Goal: Feedback & Contribution: Leave review/rating

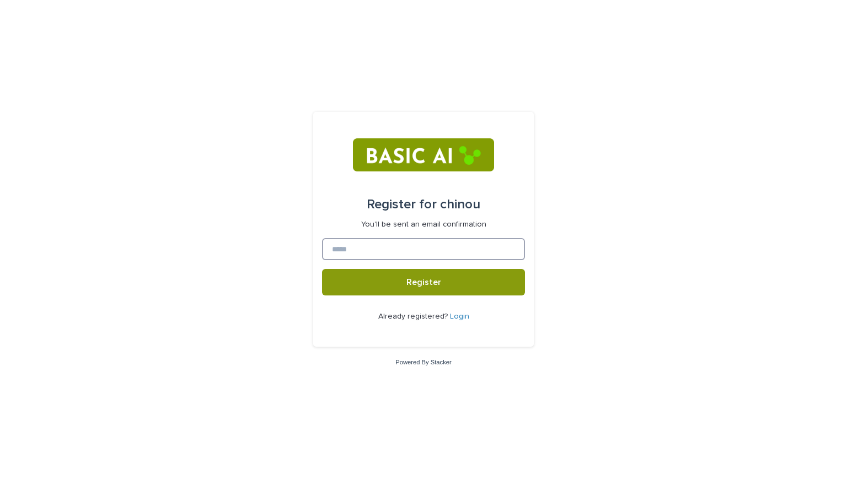
click at [340, 245] on input at bounding box center [423, 249] width 203 height 22
type input "**********"
click at [322, 269] on button "Register" at bounding box center [423, 282] width 203 height 26
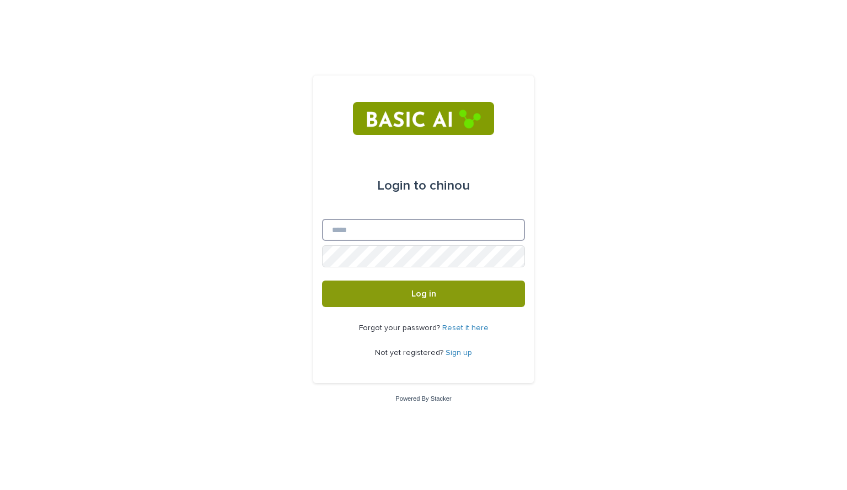
click at [389, 230] on input "Email" at bounding box center [423, 230] width 203 height 22
type input "**********"
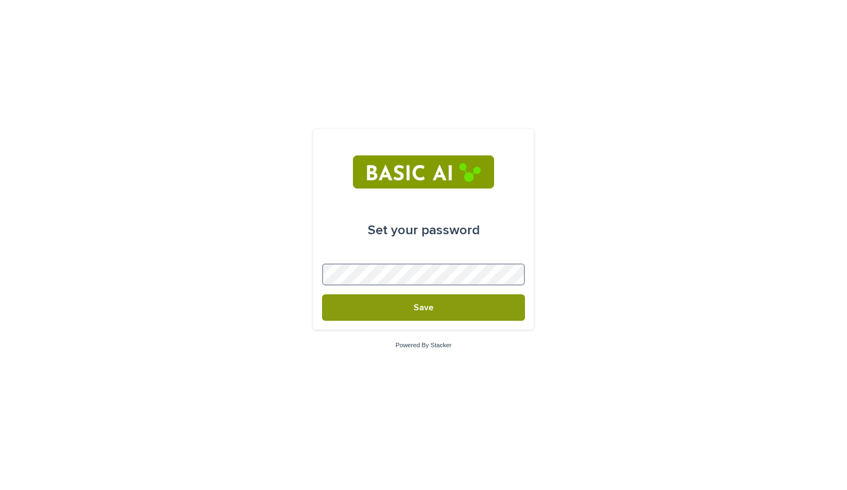
click at [322, 294] on button "Save" at bounding box center [423, 307] width 203 height 26
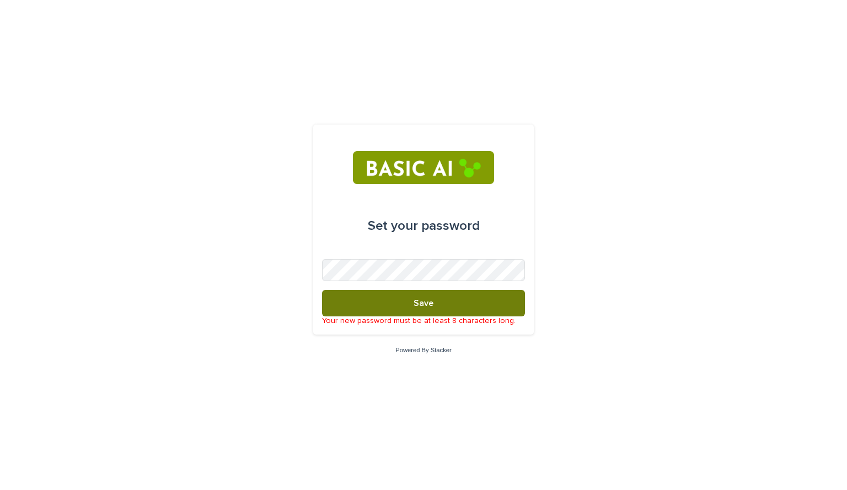
click at [439, 306] on button "Save" at bounding box center [423, 303] width 203 height 26
click at [322, 290] on button "Save" at bounding box center [423, 303] width 203 height 26
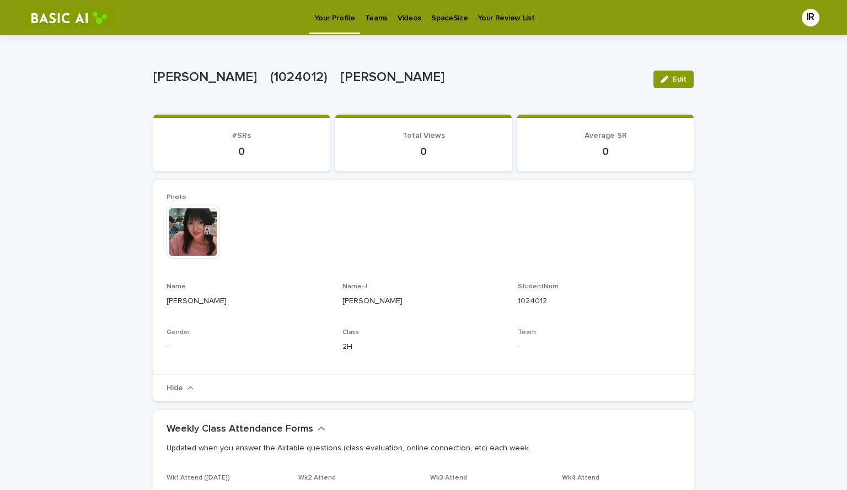
click at [396, 375] on div "Hide" at bounding box center [423, 388] width 540 height 28
click at [398, 23] on p "Videos" at bounding box center [409, 11] width 24 height 23
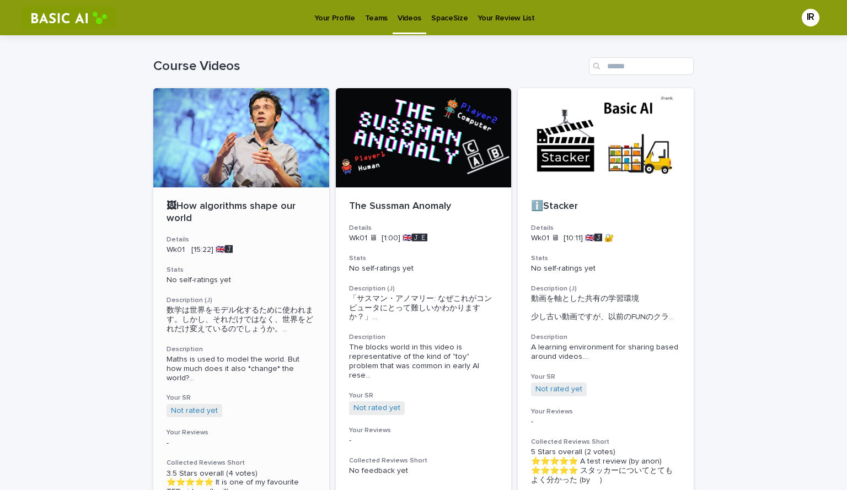
click at [286, 120] on div at bounding box center [241, 137] width 176 height 99
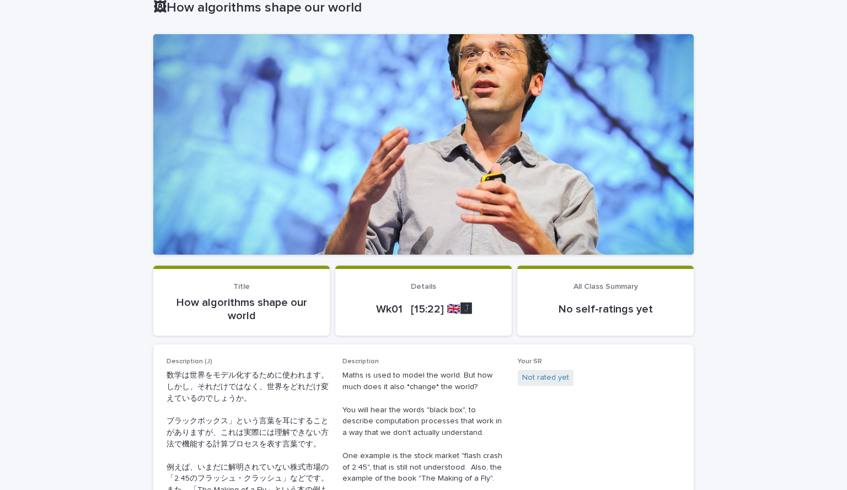
scroll to position [70, 0]
click at [538, 448] on span "Your SR Not rated yet" at bounding box center [599, 465] width 163 height 216
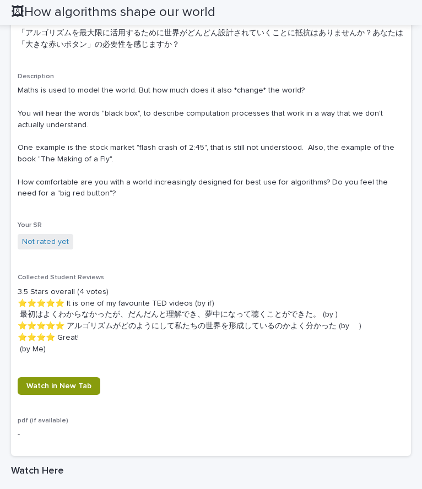
scroll to position [556, 0]
drag, startPoint x: 19, startPoint y: 226, endPoint x: 49, endPoint y: 223, distance: 29.9
click at [49, 223] on p "Your SR" at bounding box center [211, 225] width 387 height 8
copy span "Your SR"
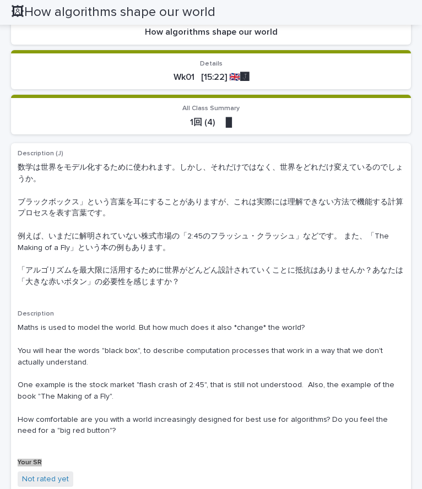
scroll to position [319, 0]
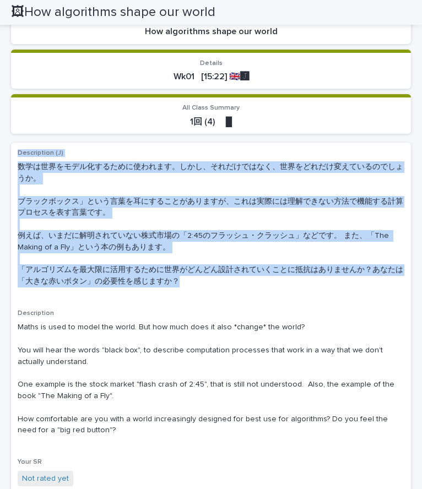
drag, startPoint x: 15, startPoint y: 149, endPoint x: 187, endPoint y: 284, distance: 217.9
click at [187, 284] on div "Description (J) 数学は世界をモデル化するために使われます。しかし、それだけではなく、世界をどれだけ変えているのでしょうか。 ブラックボックス」…" at bounding box center [211, 418] width 400 height 551
copy div "Description (J) 数学は世界をモデル化するために使われます。しかし、それだけではなく、世界をどれだけ変えているのでしょうか。 ブラックボックス」…"
click at [187, 284] on p "数学は世界をモデル化するために使われます。しかし、それだけではなく、世界をどれだけ変えているのでしょうか。 ブラックボックス」という言葉を耳にすることがありま…" at bounding box center [211, 225] width 387 height 126
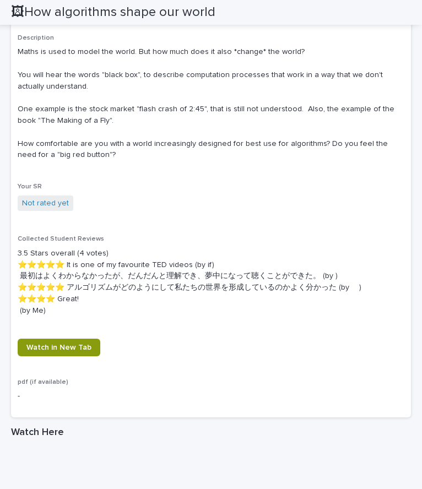
scroll to position [595, 0]
click at [48, 207] on link "Not rated yet" at bounding box center [45, 203] width 47 height 12
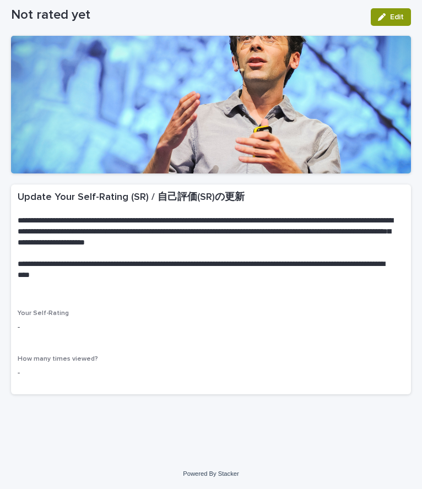
scroll to position [56, 0]
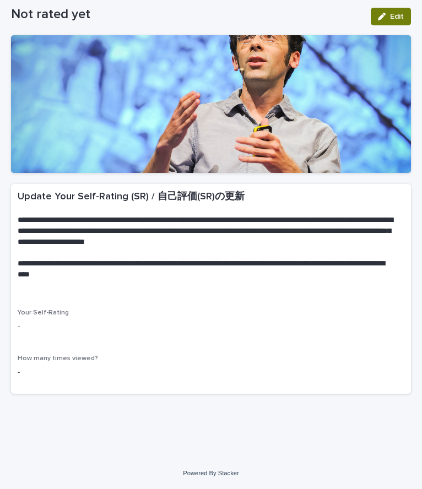
click at [389, 11] on button "Edit" at bounding box center [391, 17] width 40 height 18
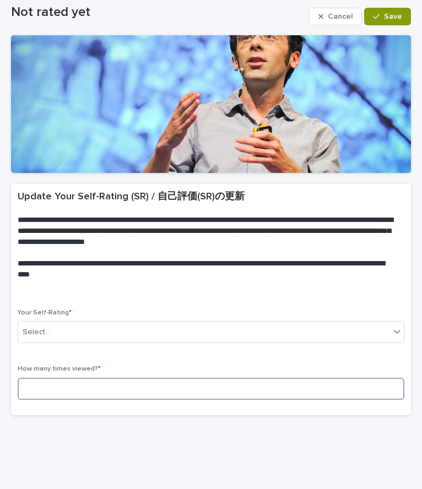
click at [156, 389] on input at bounding box center [211, 389] width 387 height 22
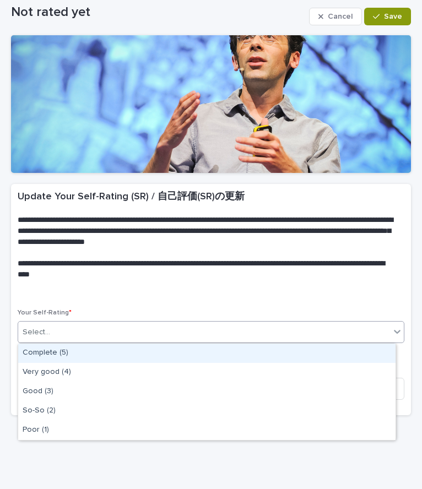
click at [173, 322] on div "Select..." at bounding box center [211, 332] width 387 height 22
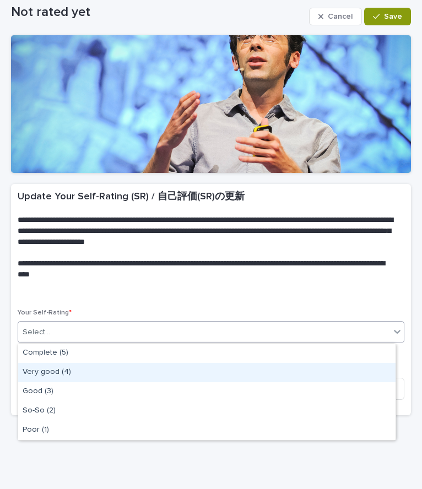
click at [94, 376] on div "Very good (4)" at bounding box center [207, 372] width 378 height 19
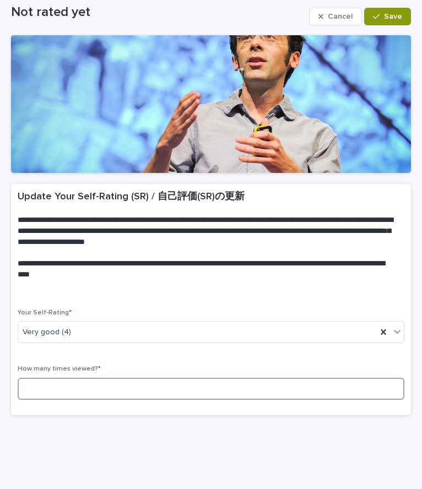
click at [88, 387] on input at bounding box center [211, 389] width 387 height 22
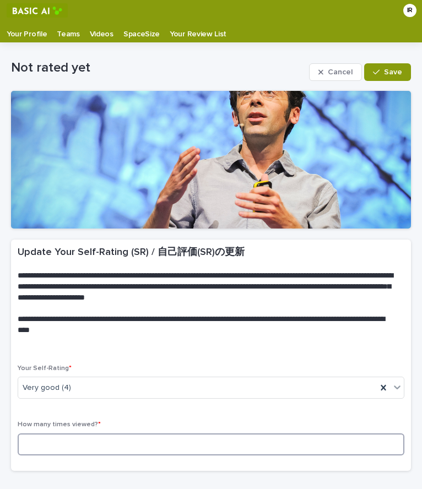
scroll to position [0, 0]
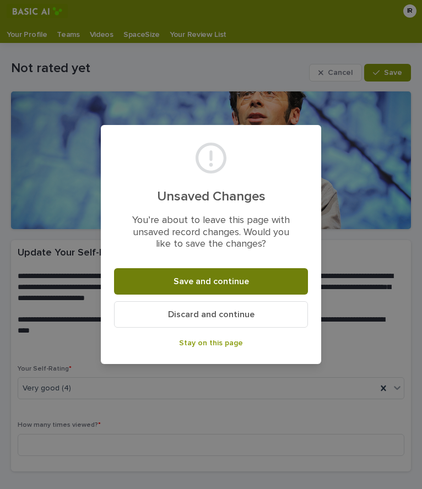
click at [180, 278] on span "Save and continue" at bounding box center [212, 281] width 76 height 9
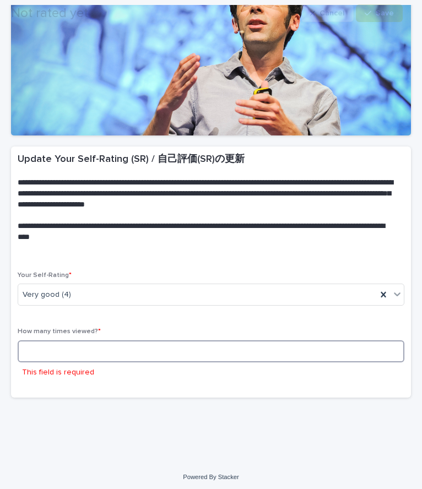
scroll to position [102, 0]
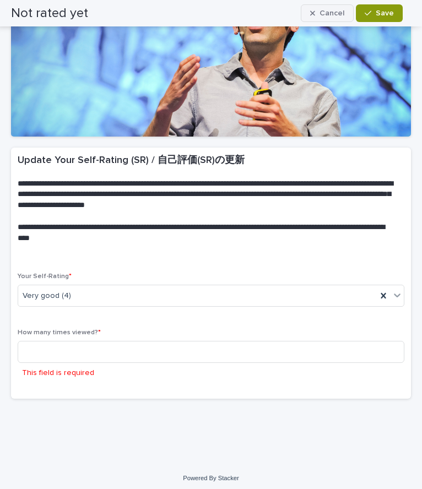
click at [324, 13] on span "Cancel" at bounding box center [332, 13] width 25 height 8
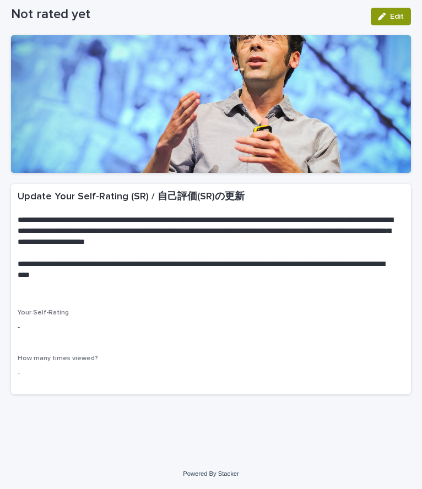
scroll to position [56, 0]
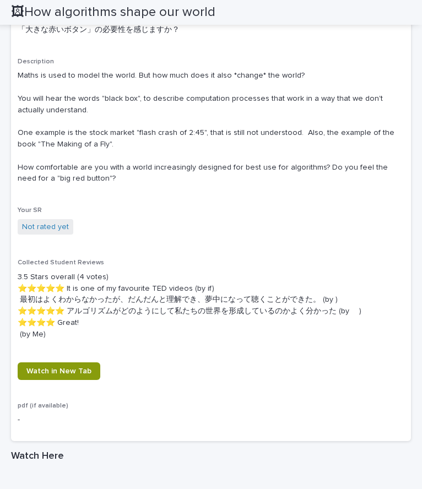
scroll to position [489, 0]
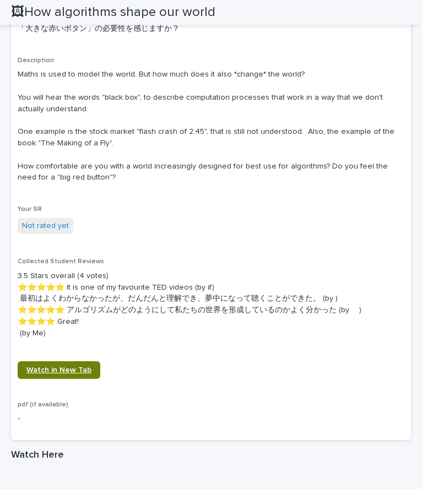
click at [52, 370] on span "Watch in New Tab" at bounding box center [58, 371] width 65 height 8
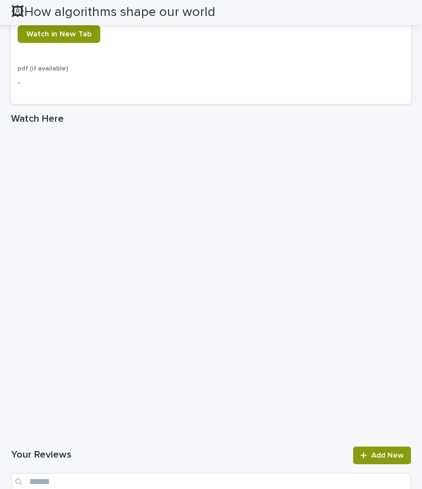
scroll to position [1043, 0]
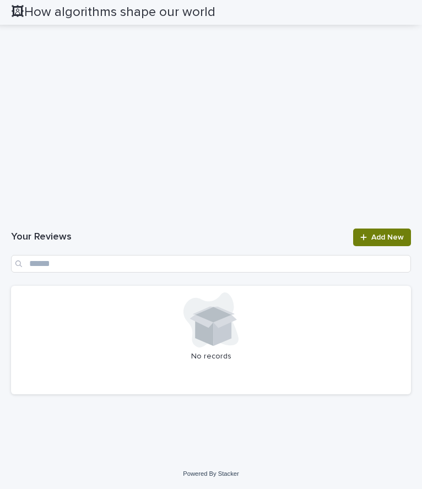
click at [362, 235] on div at bounding box center [365, 238] width 11 height 8
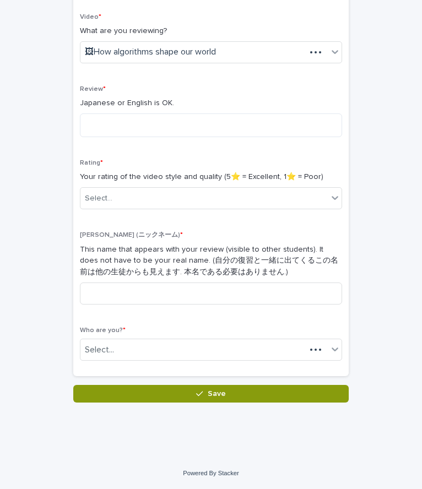
scroll to position [170, 0]
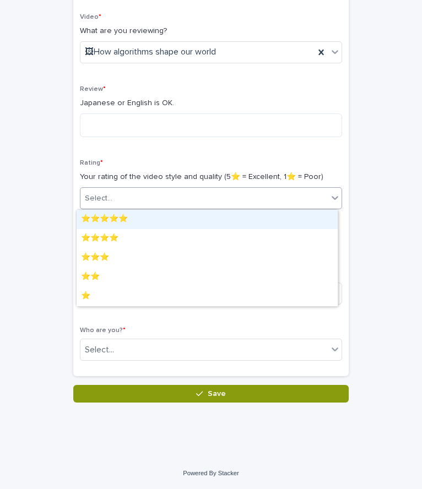
click at [205, 193] on div "Select..." at bounding box center [203, 199] width 247 height 18
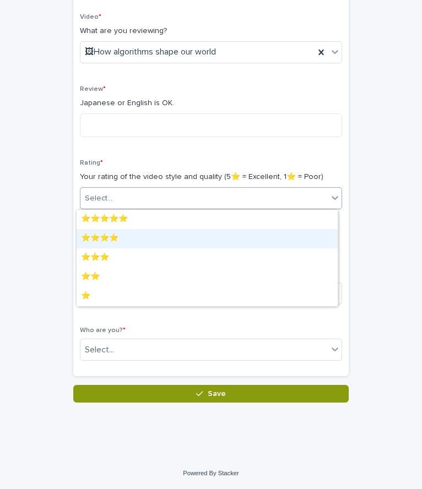
click at [182, 241] on div "⭐️⭐️⭐️⭐️" at bounding box center [207, 238] width 261 height 19
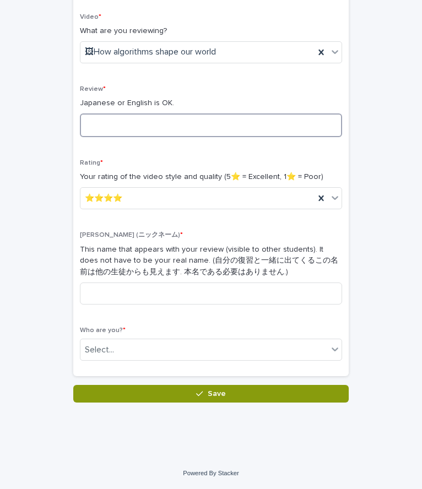
click at [187, 121] on textarea at bounding box center [211, 126] width 262 height 24
click at [164, 117] on textarea at bounding box center [211, 126] width 262 height 24
paste textarea "**********"
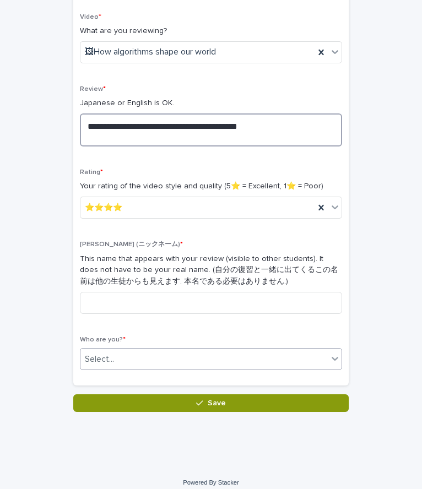
type textarea "**********"
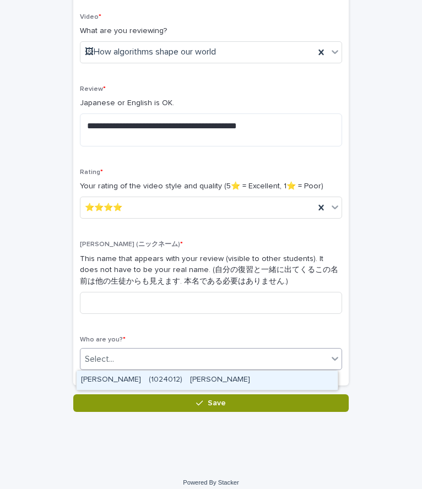
click at [195, 359] on div "Select..." at bounding box center [203, 360] width 247 height 18
click at [197, 379] on div "IGARASHI Runa　(1024012)　五十嵐　瑠奈" at bounding box center [207, 380] width 261 height 19
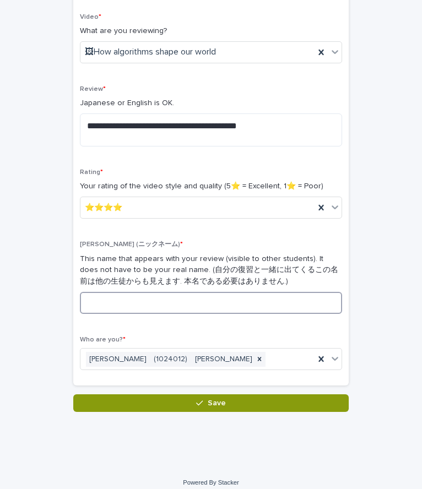
click at [189, 295] on input at bounding box center [211, 303] width 262 height 22
type input "*"
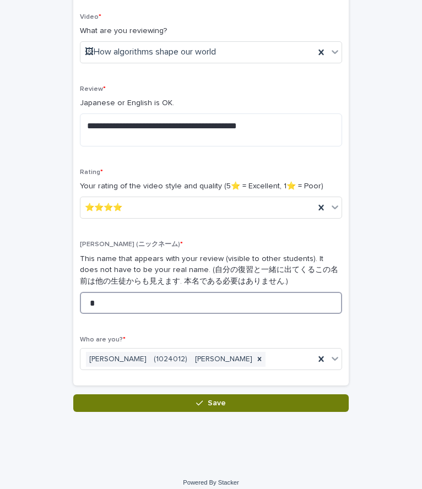
type input "*"
click at [106, 400] on button "Save" at bounding box center [211, 404] width 276 height 18
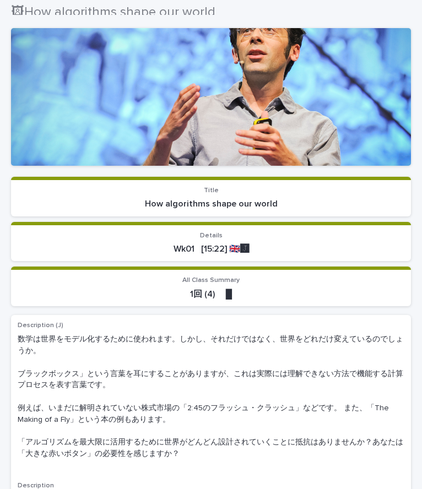
scroll to position [63, 0]
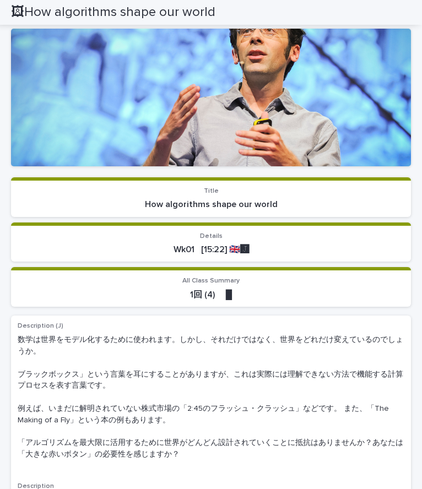
scroll to position [22, 0]
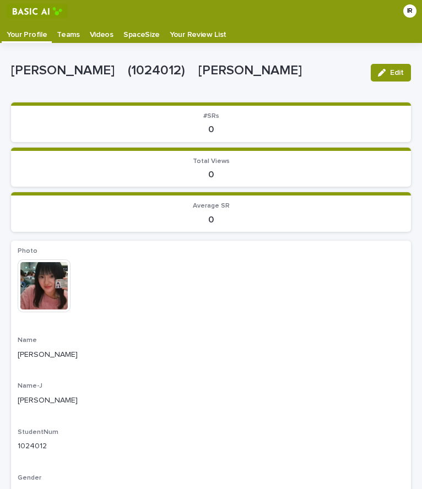
click at [92, 36] on p "Videos" at bounding box center [102, 31] width 24 height 18
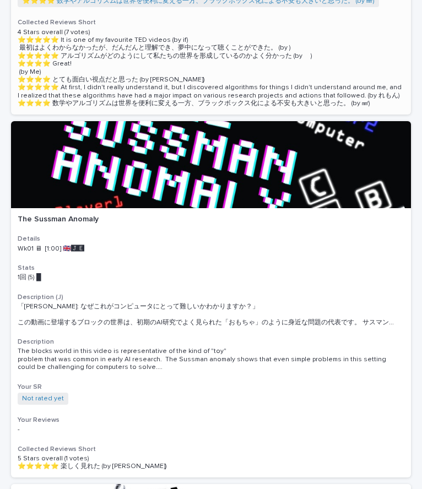
scroll to position [427, 0]
click at [147, 180] on div at bounding box center [211, 164] width 400 height 87
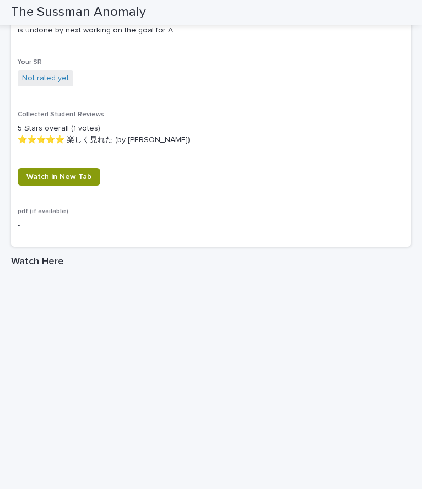
scroll to position [557, 0]
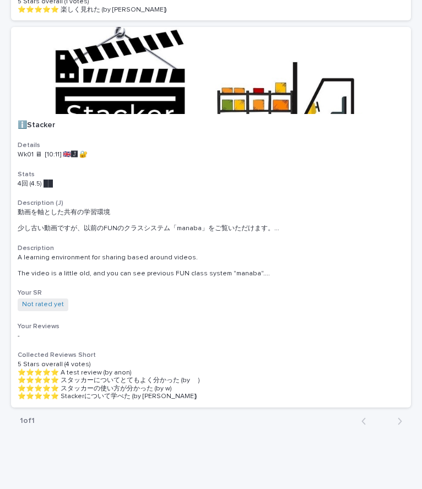
scroll to position [908, 0]
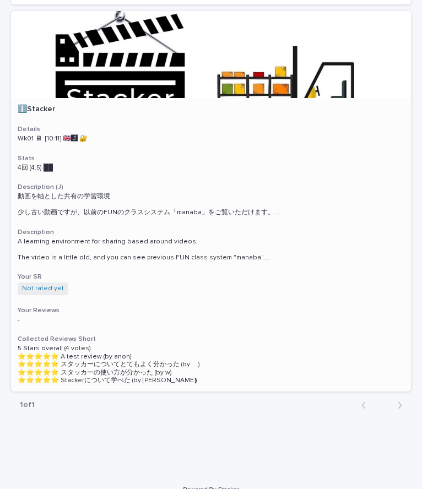
click at [68, 21] on div at bounding box center [211, 54] width 400 height 87
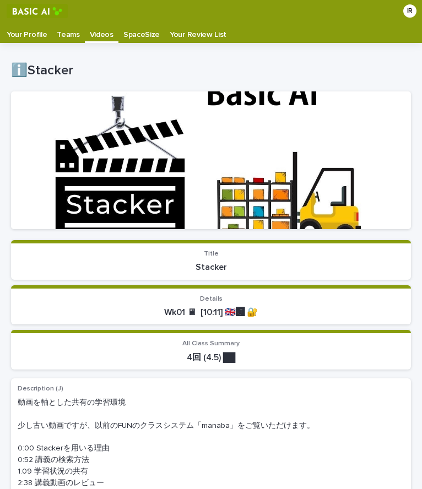
click at [106, 31] on p "Videos" at bounding box center [102, 31] width 24 height 18
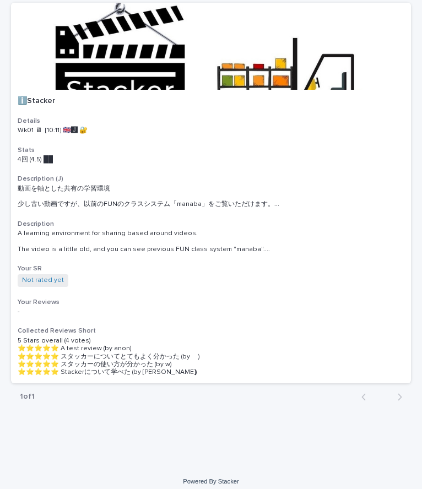
scroll to position [940, 0]
click at [179, 96] on p "ℹ️Stacker" at bounding box center [211, 100] width 387 height 9
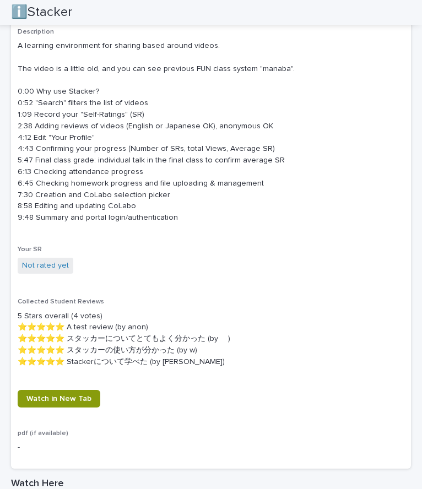
scroll to position [575, 0]
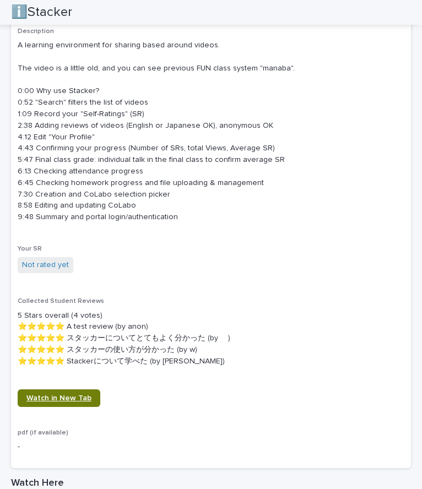
click at [78, 395] on span "Watch in New Tab" at bounding box center [58, 399] width 65 height 8
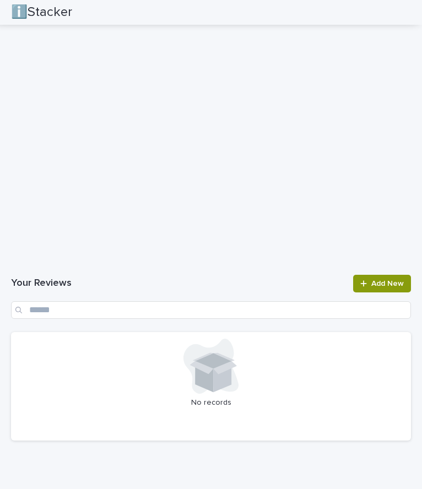
scroll to position [1158, 0]
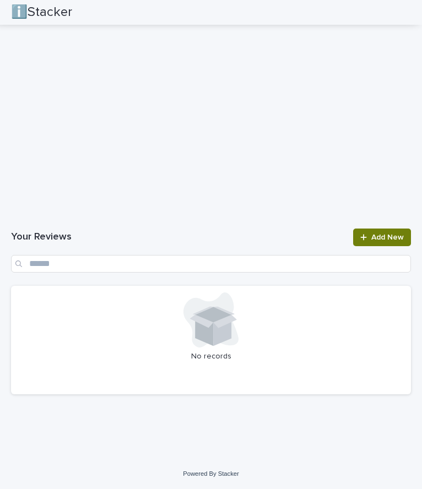
click at [360, 238] on icon at bounding box center [363, 237] width 6 height 6
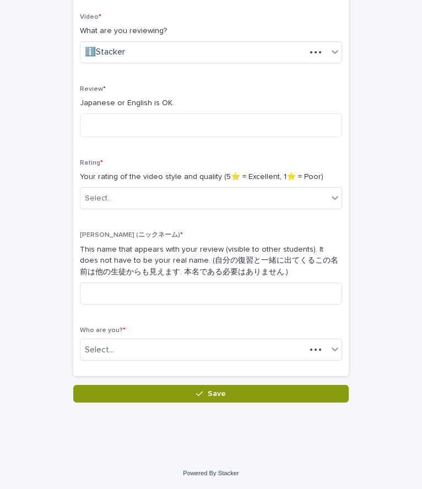
scroll to position [170, 0]
click at [196, 120] on textarea at bounding box center [211, 126] width 262 height 24
click at [181, 116] on textarea at bounding box center [211, 126] width 262 height 24
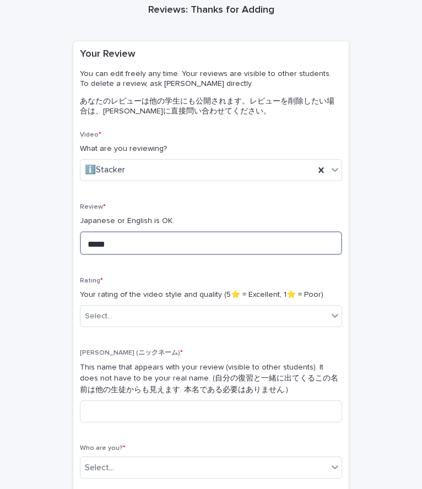
scroll to position [52, 0]
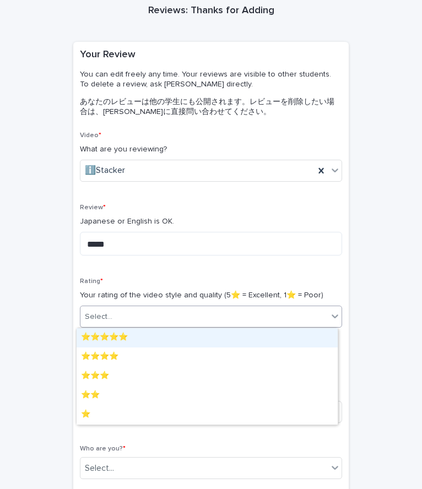
click at [157, 313] on div "Select..." at bounding box center [203, 317] width 247 height 18
click at [153, 337] on div "⭐️⭐️⭐️⭐️⭐️" at bounding box center [207, 338] width 261 height 19
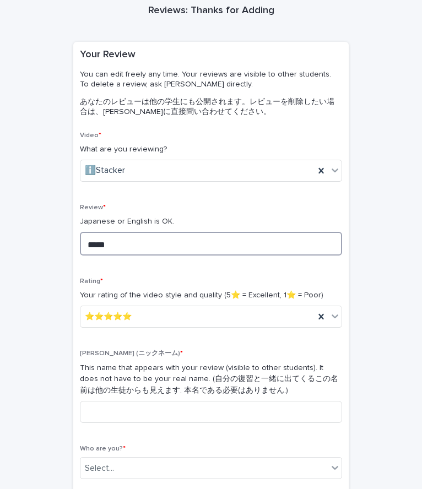
click at [157, 244] on textarea "*****" at bounding box center [211, 244] width 262 height 24
type textarea "**********"
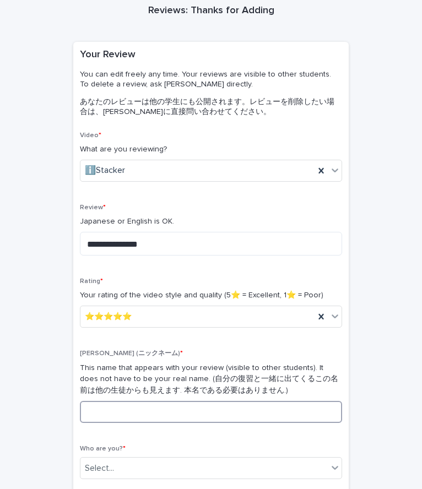
click at [204, 417] on input at bounding box center [211, 412] width 262 height 22
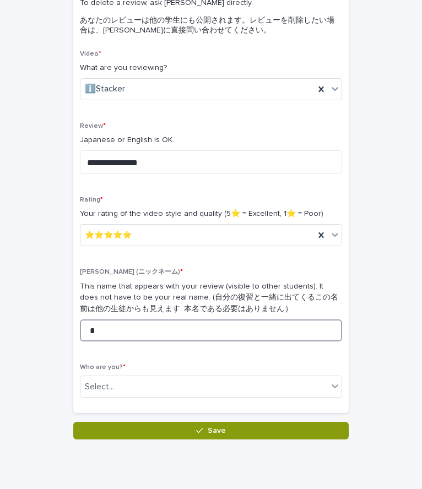
scroll to position [170, 0]
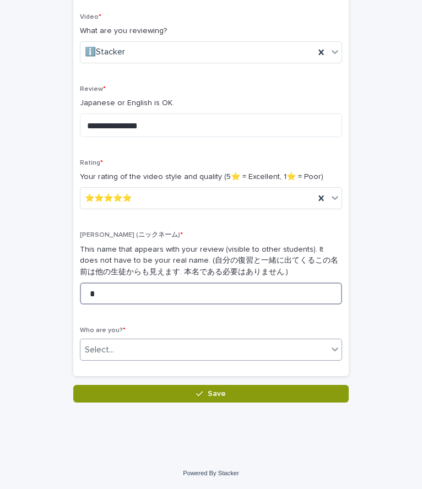
type input "*"
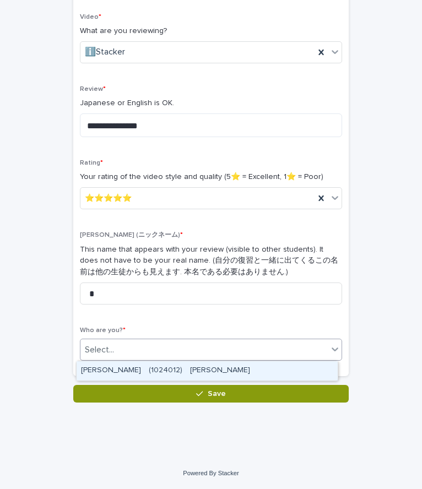
click at [186, 352] on div "Select..." at bounding box center [203, 350] width 247 height 18
click at [184, 368] on div "IGARASHI Runa　(1024012)　五十嵐　瑠奈" at bounding box center [207, 371] width 261 height 19
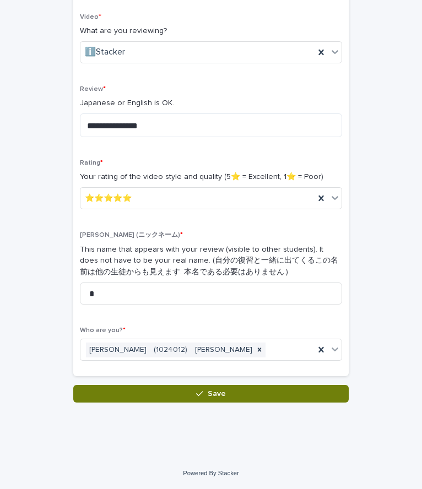
click at [168, 396] on button "Save" at bounding box center [211, 394] width 276 height 18
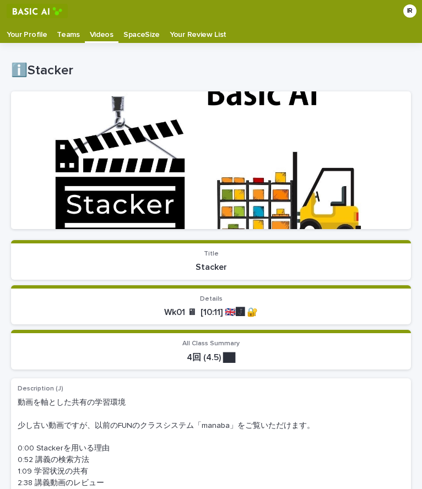
click at [100, 37] on p "Videos" at bounding box center [102, 31] width 24 height 18
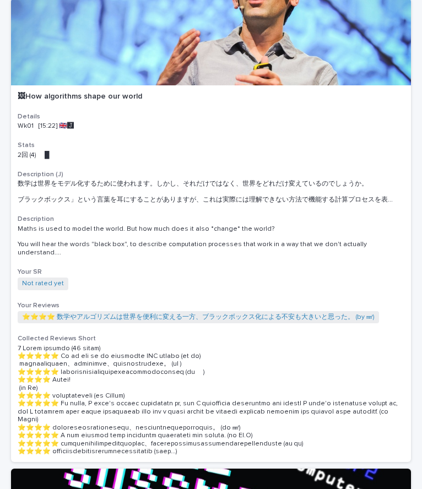
scroll to position [111, 0]
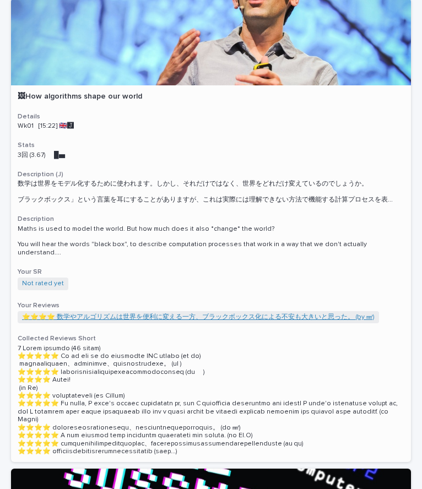
click at [142, 314] on link "⭐️⭐️⭐️⭐️ 数学やアルゴリズムは世界を便利に変える一方、ブラックボックス化による不安も大きいと思った。 (by ㎣)" at bounding box center [198, 318] width 353 height 8
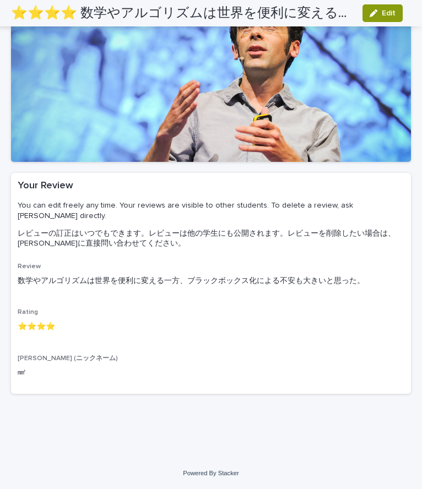
scroll to position [22, 0]
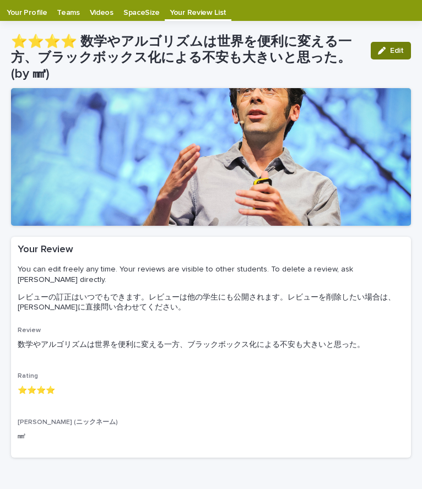
click at [400, 48] on button "Edit" at bounding box center [391, 51] width 40 height 18
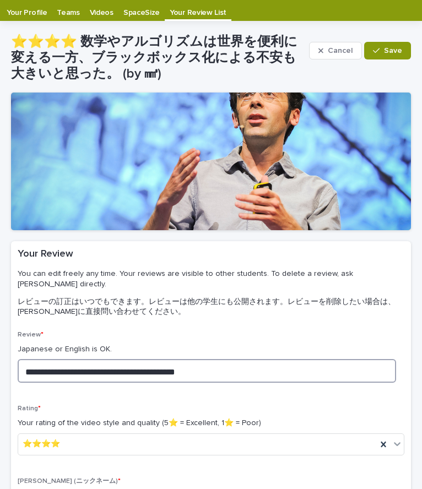
click at [369, 361] on textarea "**********" at bounding box center [207, 371] width 379 height 24
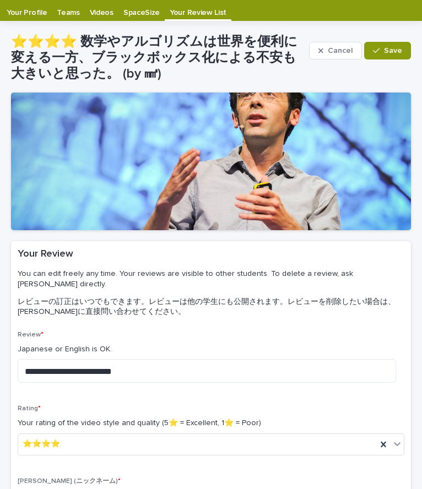
click at [204, 60] on p "⭐️⭐️⭐️⭐️ 数学やアルゴリズムは世界を便利に変える一方、ブラックボックス化による不安も大きいと思った。 (by ㎣)" at bounding box center [158, 57] width 294 height 47
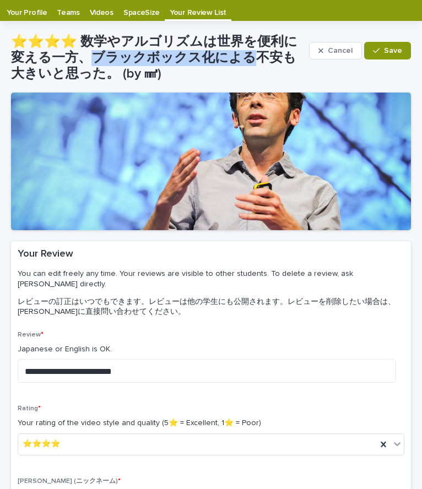
drag, startPoint x: 204, startPoint y: 60, endPoint x: 136, endPoint y: 57, distance: 67.8
click at [136, 57] on p "⭐️⭐️⭐️⭐️ 数学やアルゴリズムは世界を便利に変える一方、ブラックボックス化による不安も大きいと思った。 (by ㎣)" at bounding box center [158, 57] width 294 height 47
copy p "ブラックボックス化による"
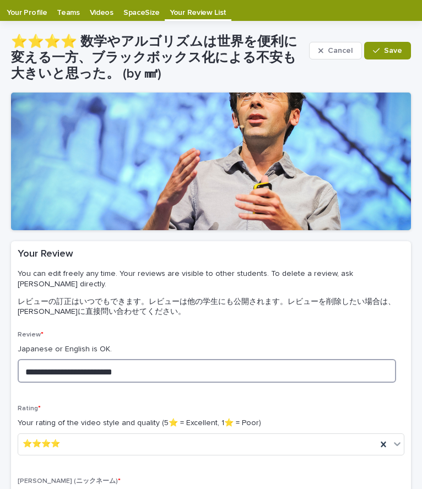
click at [247, 366] on textarea "**********" at bounding box center [207, 371] width 379 height 24
paste textarea "**********"
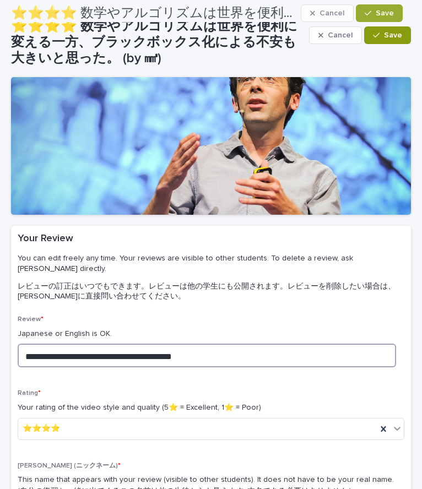
scroll to position [29, 0]
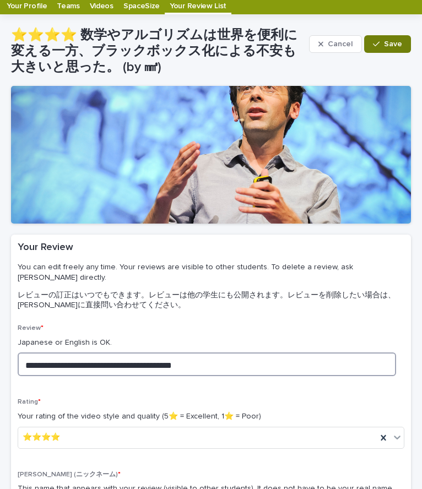
type textarea "**********"
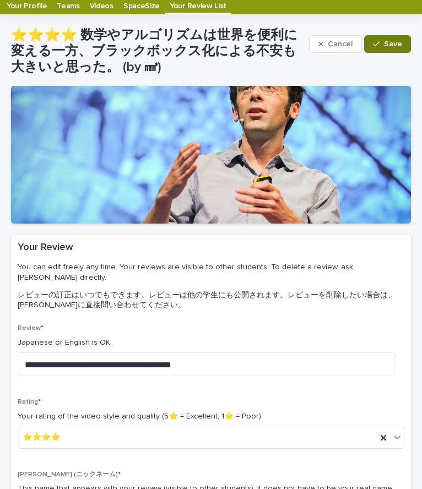
click at [376, 49] on button "Save" at bounding box center [387, 44] width 47 height 18
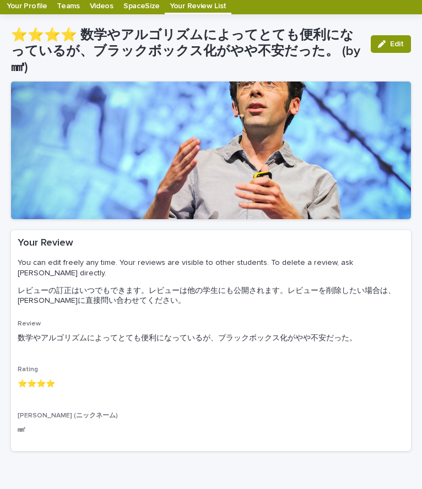
click at [99, 4] on p "Videos" at bounding box center [102, 2] width 24 height 18
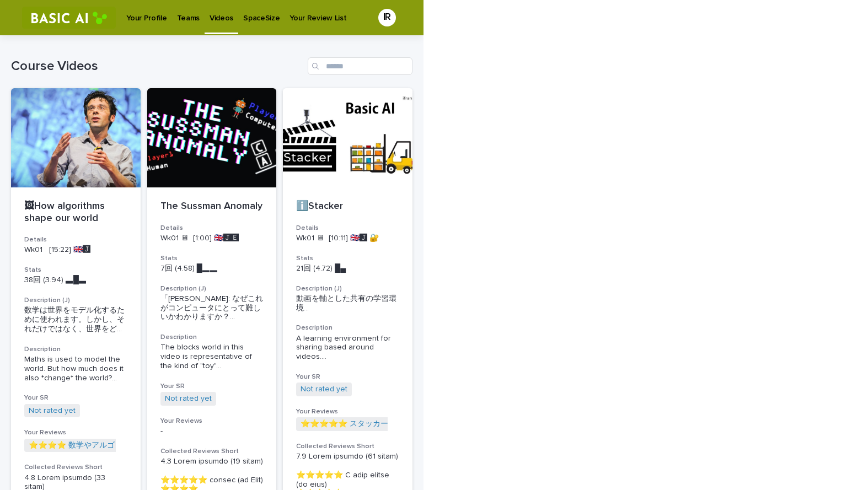
click at [189, 13] on p "Teams" at bounding box center [188, 11] width 23 height 23
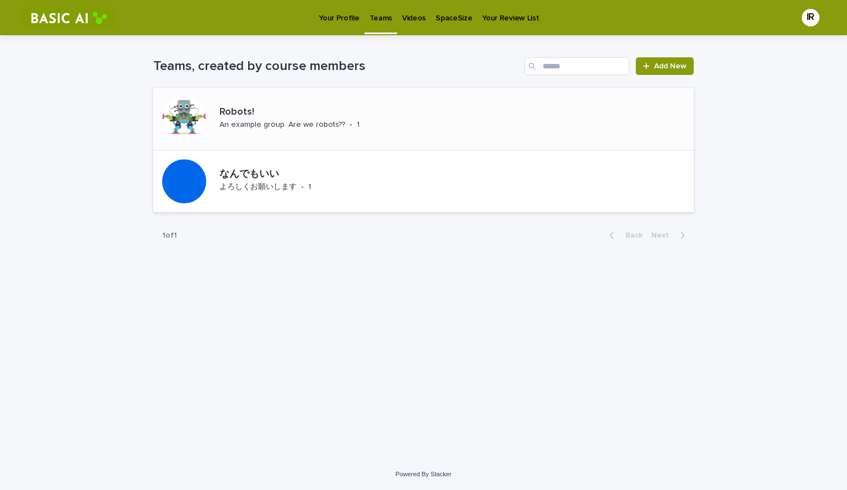
click at [359, 126] on div "Robots! An example group. Are we robots?? • 1" at bounding box center [307, 119] width 184 height 34
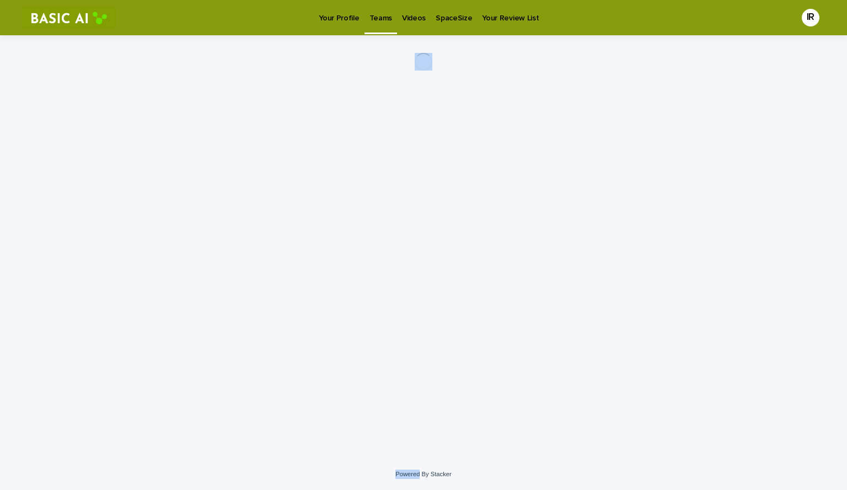
click at [359, 126] on div "Loading... Saving… Loading... Saving…" at bounding box center [423, 233] width 551 height 396
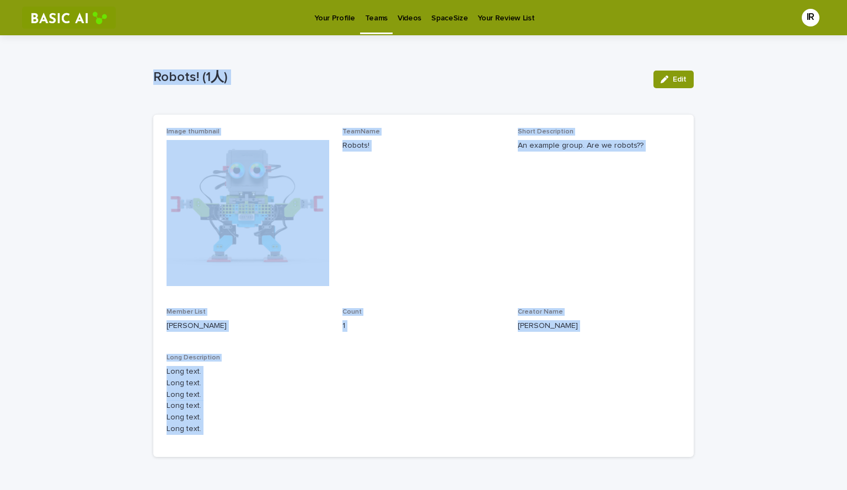
click at [442, 87] on div "Robots! (1人)" at bounding box center [398, 79] width 491 height 20
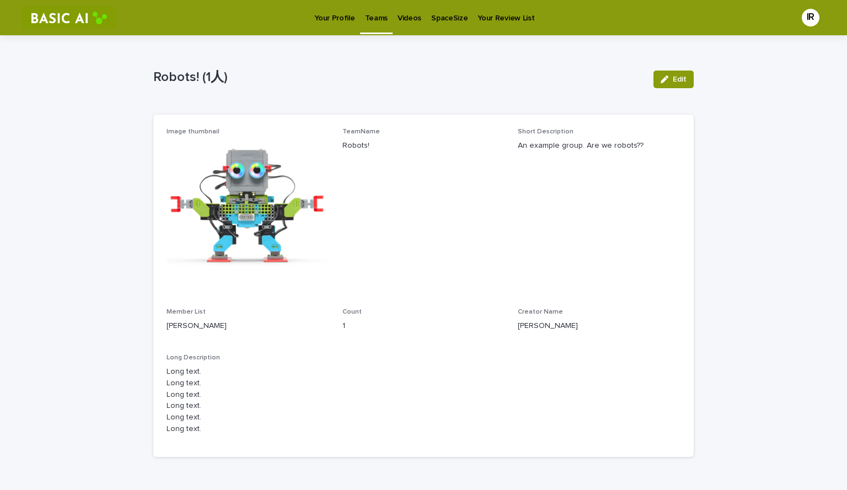
click at [347, 16] on p "Your Profile" at bounding box center [334, 11] width 40 height 23
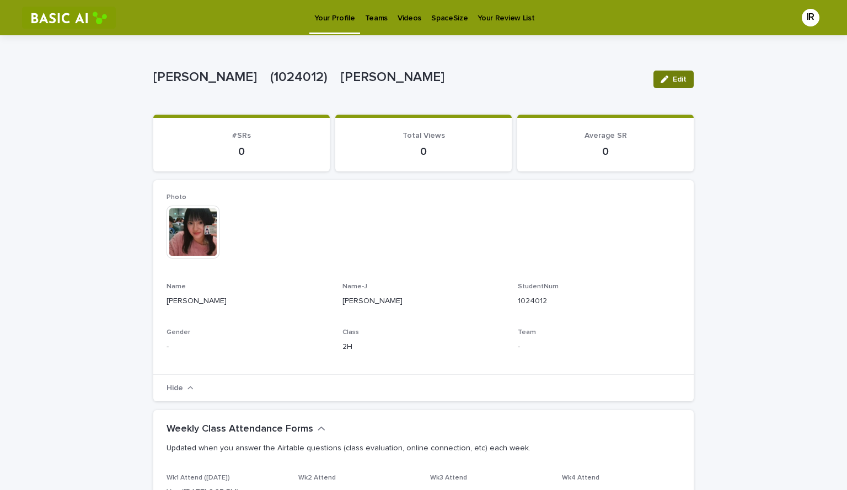
click at [664, 78] on icon "button" at bounding box center [664, 80] width 8 height 8
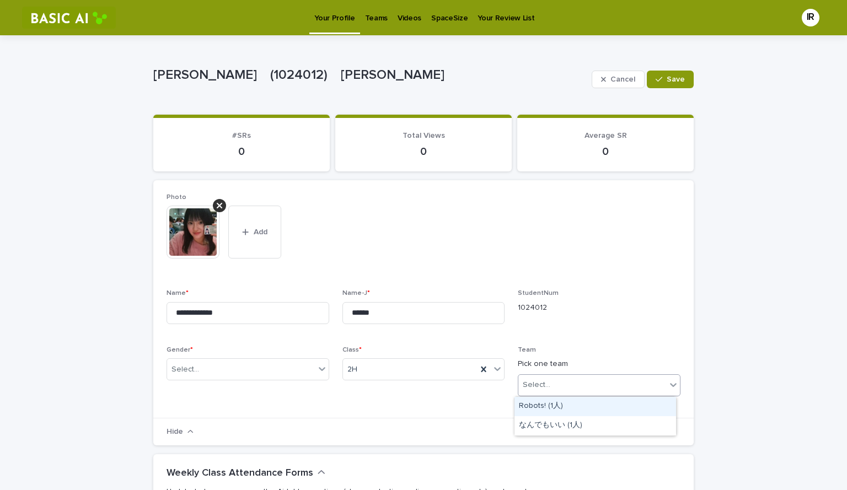
click at [583, 379] on div "Select..." at bounding box center [592, 385] width 148 height 18
click at [573, 271] on div "Photo This file cannot be opened Download File Add" at bounding box center [423, 234] width 514 height 83
click at [382, 18] on p "Teams" at bounding box center [376, 11] width 23 height 23
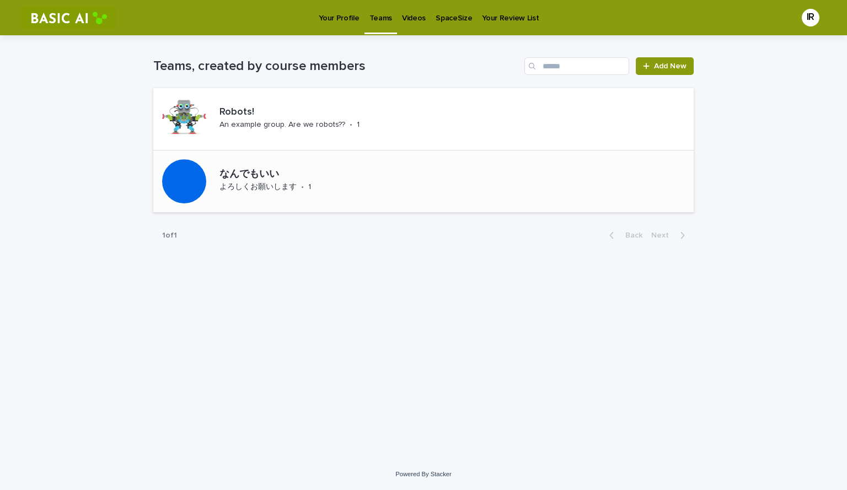
click at [340, 198] on div "なんでもいい よろしくお願いします • 1" at bounding box center [295, 181] width 160 height 34
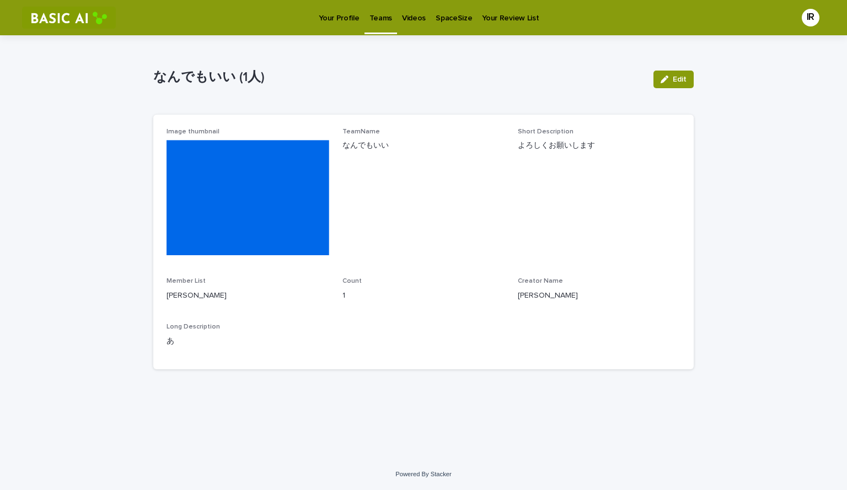
click at [353, 295] on p "1" at bounding box center [423, 296] width 163 height 12
click at [386, 15] on p "Teams" at bounding box center [380, 11] width 23 height 23
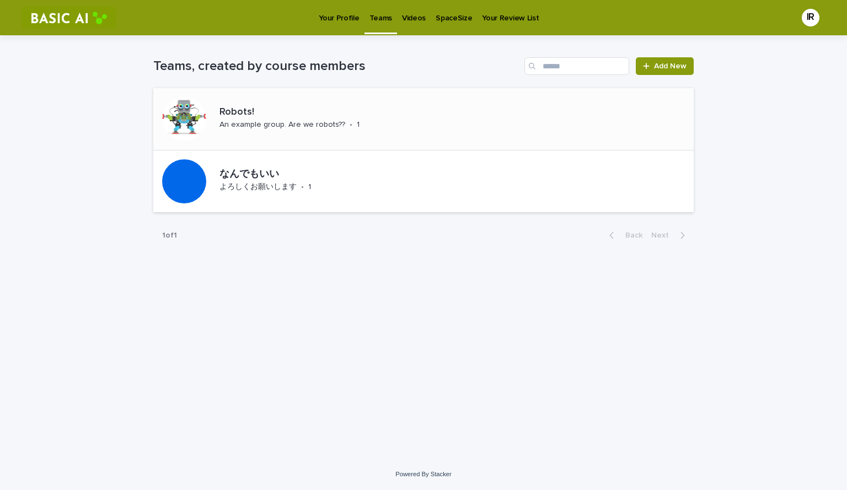
click at [320, 121] on p "An example group. Are we robots??" at bounding box center [282, 124] width 126 height 9
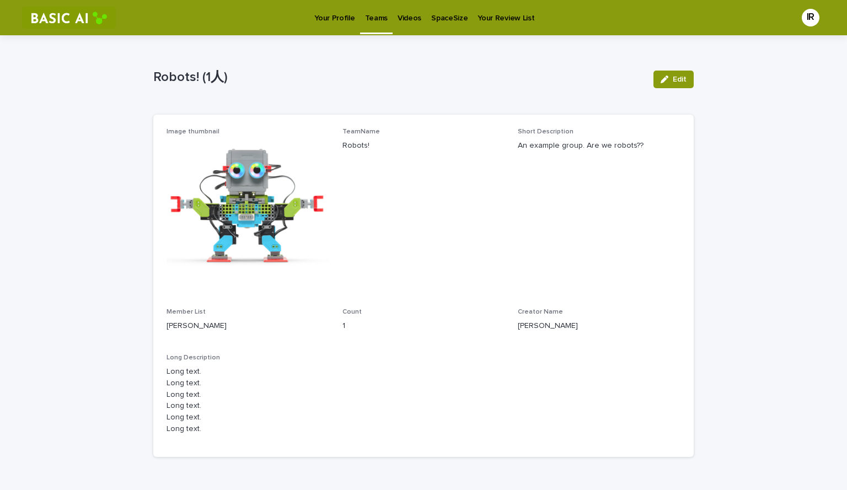
click at [365, 19] on p "Teams" at bounding box center [376, 11] width 23 height 23
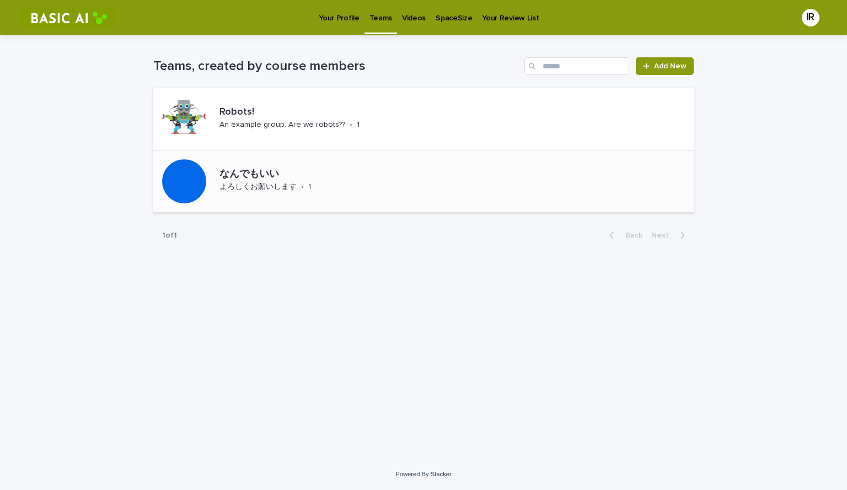
click at [326, 179] on p "なんでもいい" at bounding box center [294, 175] width 151 height 12
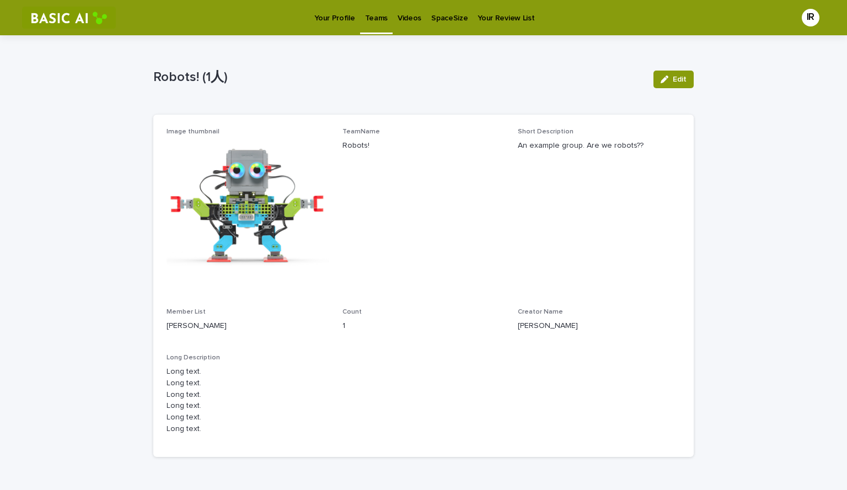
click at [485, 150] on p "Robots!" at bounding box center [423, 146] width 163 height 12
click at [367, 22] on p "Teams" at bounding box center [376, 11] width 23 height 23
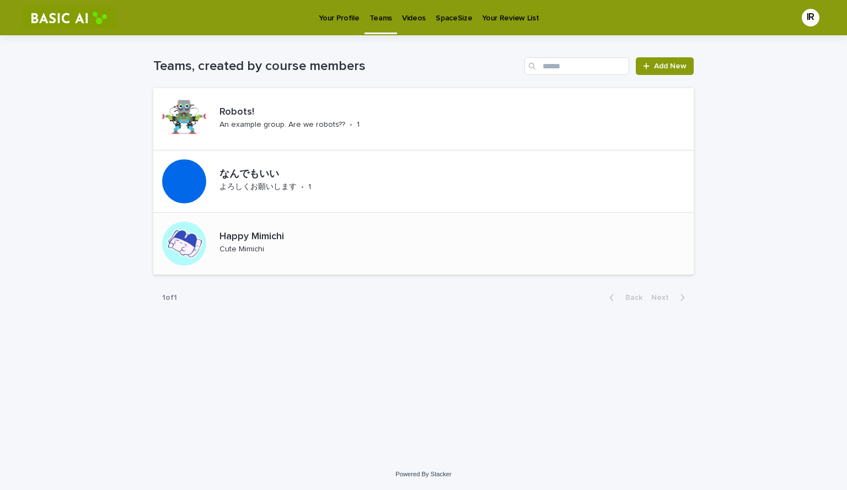
click at [297, 250] on div "Happy Mimichi Cute Mimichi" at bounding box center [274, 244] width 118 height 34
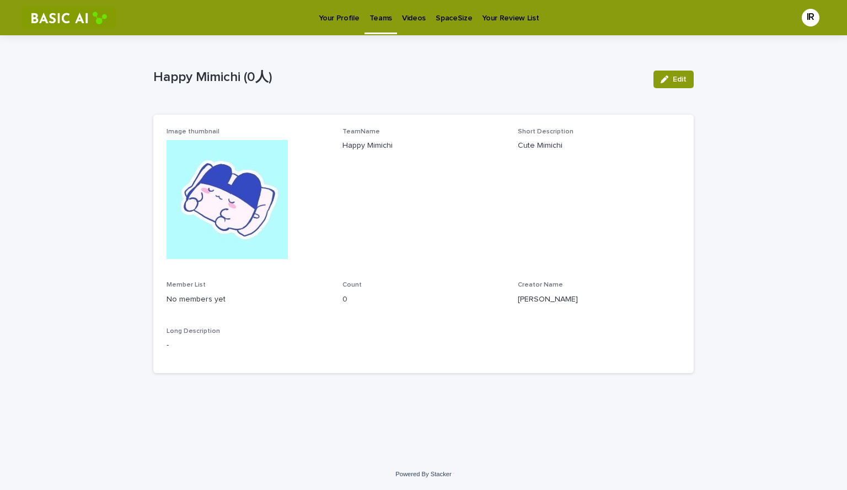
click at [369, 29] on link "Teams" at bounding box center [380, 16] width 33 height 33
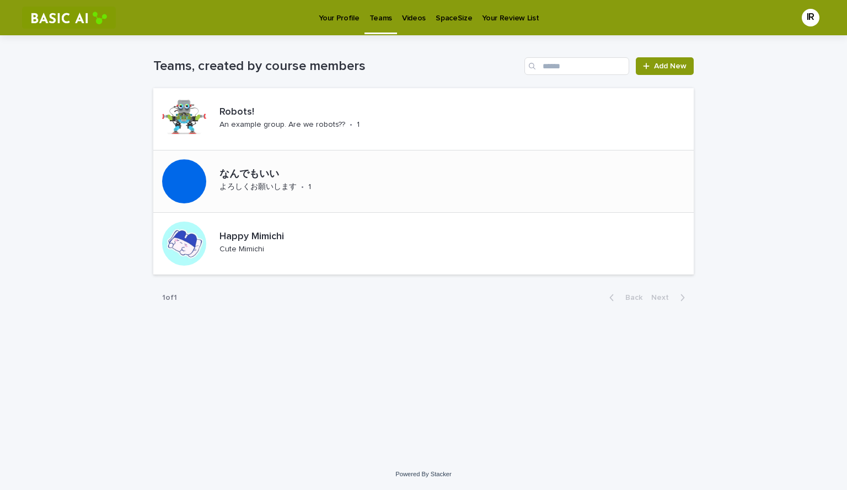
click at [290, 198] on div "なんでもいい よろしくお願いします • 1" at bounding box center [295, 181] width 160 height 34
